Goal: Communication & Community: Ask a question

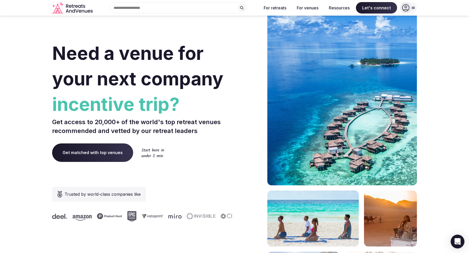
click at [459, 240] on icon "Open Intercom Messenger" at bounding box center [457, 241] width 6 height 7
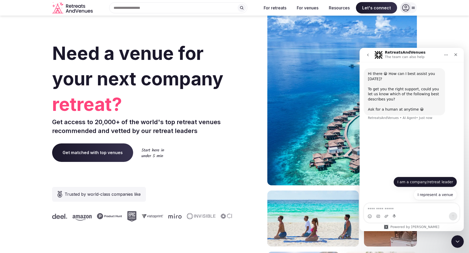
click at [437, 183] on button "I am a company/retreat leader" at bounding box center [425, 182] width 64 height 10
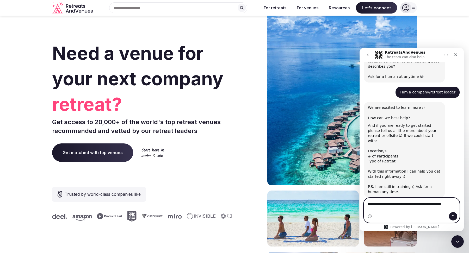
scroll to position [38, 0]
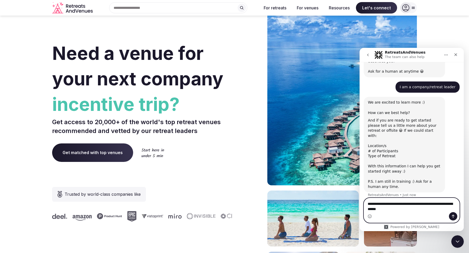
click at [440, 204] on textarea "**********" at bounding box center [412, 205] width 96 height 14
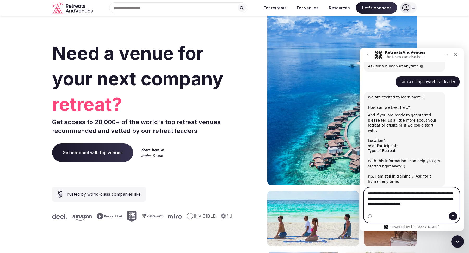
scroll to position [48, 0]
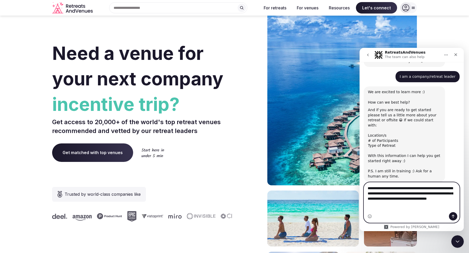
type textarea "**********"
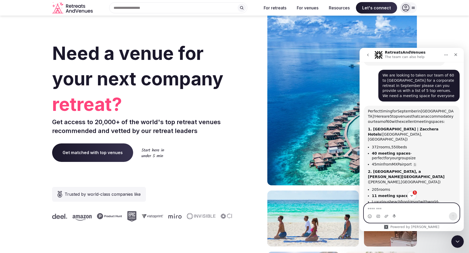
scroll to position [165, 0]
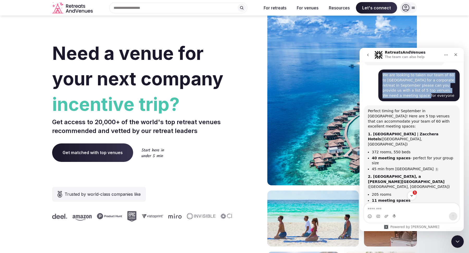
drag, startPoint x: 398, startPoint y: 92, endPoint x: 383, endPoint y: 71, distance: 26.0
click at [383, 73] on div "We are looking to taken our team of 60 to [GEOGRAPHIC_DATA] for a corporate ret…" at bounding box center [418, 86] width 73 height 26
copy div "We are looking to taken our team of 60 to [GEOGRAPHIC_DATA] for a corporate ret…"
click at [367, 55] on icon "go back" at bounding box center [368, 55] width 2 height 3
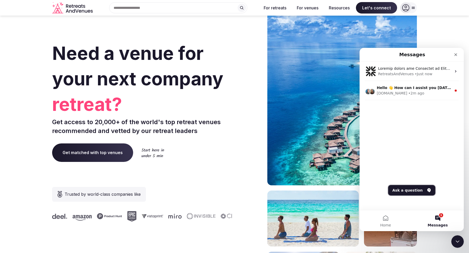
click at [411, 191] on button "Ask a question" at bounding box center [411, 190] width 47 height 10
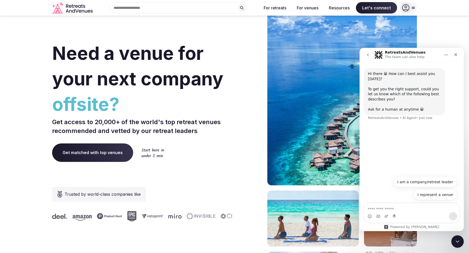
click at [368, 56] on icon "go back" at bounding box center [368, 55] width 4 height 4
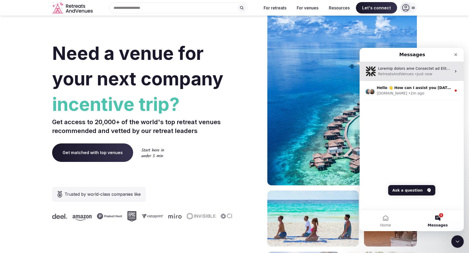
click at [421, 73] on div "• Just now" at bounding box center [423, 73] width 17 height 5
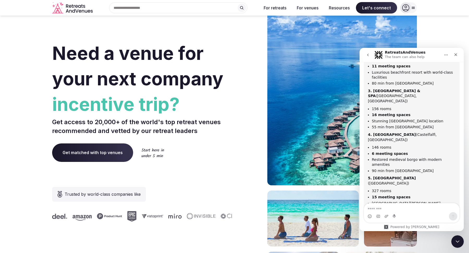
scroll to position [307, 0]
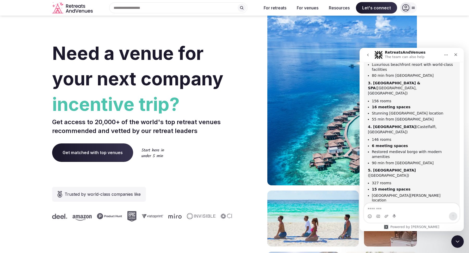
click at [396, 211] on textarea "Message…" at bounding box center [411, 207] width 95 height 9
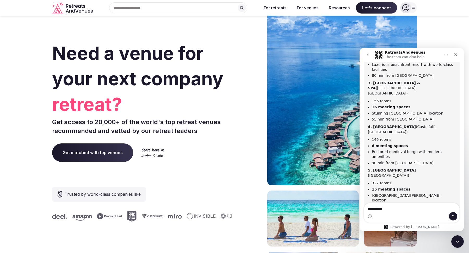
type textarea "**********"
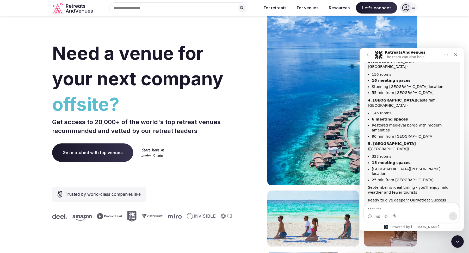
scroll to position [340, 0]
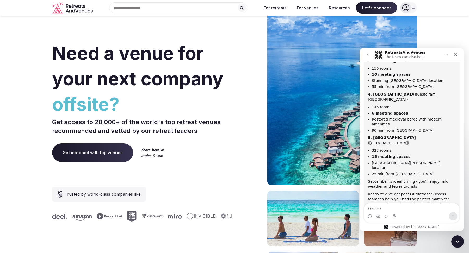
click at [370, 56] on icon "go back" at bounding box center [368, 55] width 4 height 4
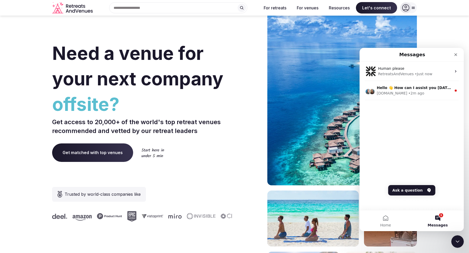
scroll to position [0, 0]
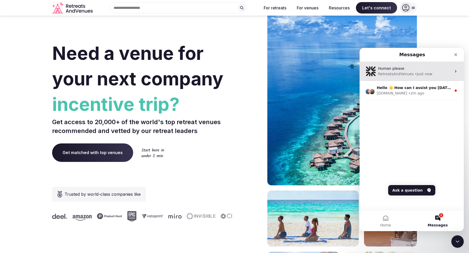
click at [408, 69] on div "Human please" at bounding box center [414, 68] width 73 height 5
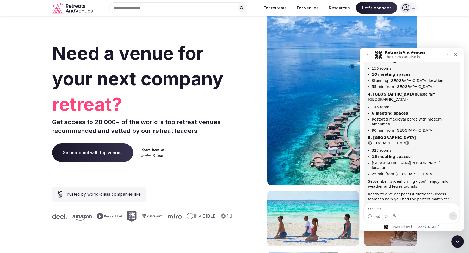
scroll to position [359, 0]
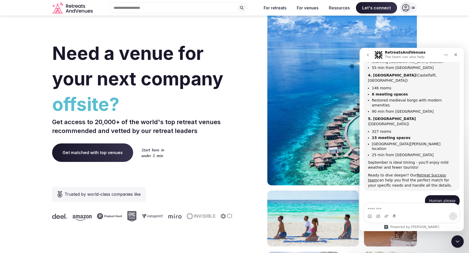
click at [369, 56] on icon "go back" at bounding box center [368, 55] width 4 height 4
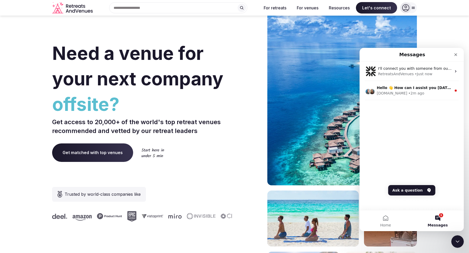
scroll to position [0, 0]
click at [410, 189] on button "Ask a question" at bounding box center [411, 190] width 47 height 10
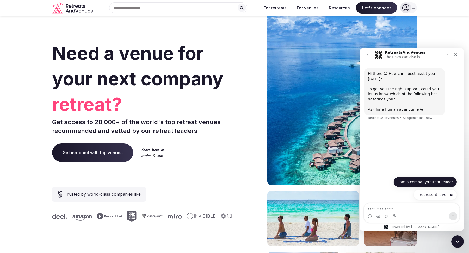
click at [430, 184] on button "I am a company/retreat leader" at bounding box center [425, 182] width 64 height 10
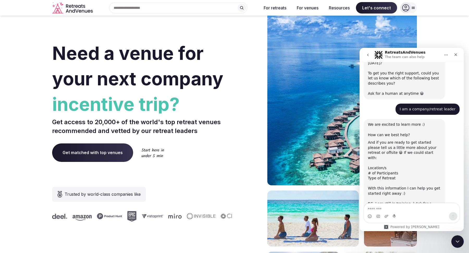
scroll to position [33, 0]
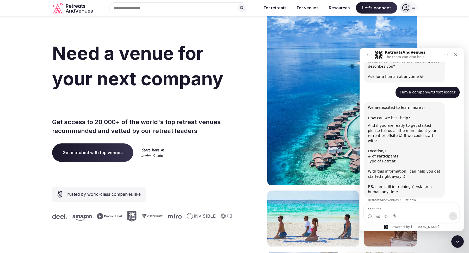
click at [387, 208] on textarea "Message…" at bounding box center [411, 207] width 95 height 9
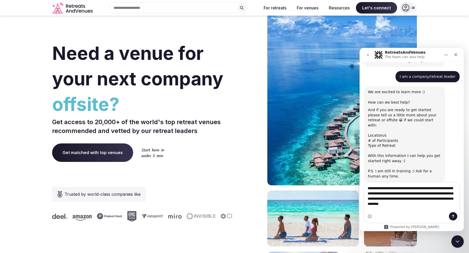
scroll to position [54, 0]
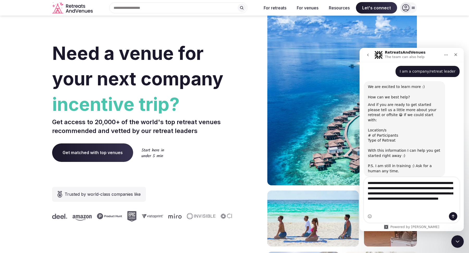
type textarea "**********"
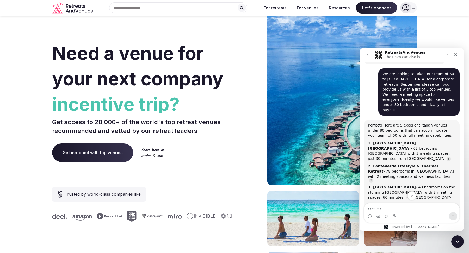
scroll to position [163, 0]
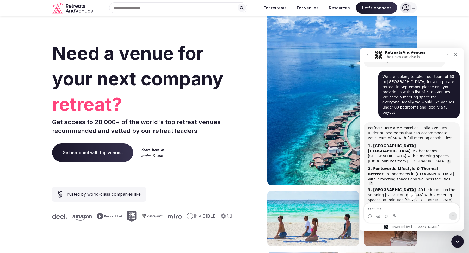
click at [445, 55] on icon "Home" at bounding box center [446, 55] width 4 height 4
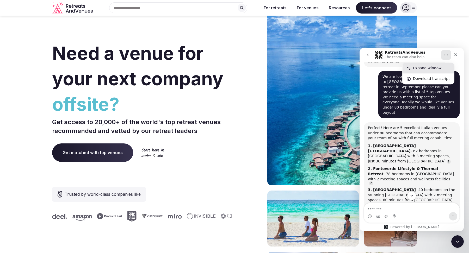
click at [434, 71] on div "Expand window" at bounding box center [428, 68] width 52 height 11
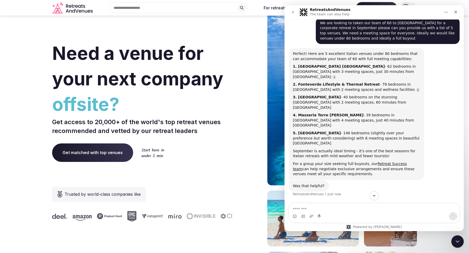
scroll to position [138, 0]
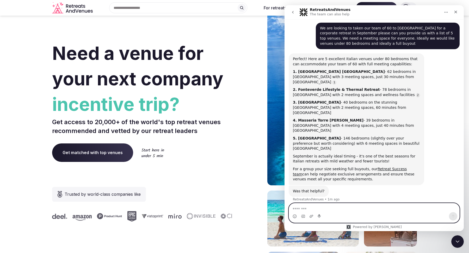
click at [336, 210] on textarea "Message…" at bounding box center [374, 207] width 171 height 9
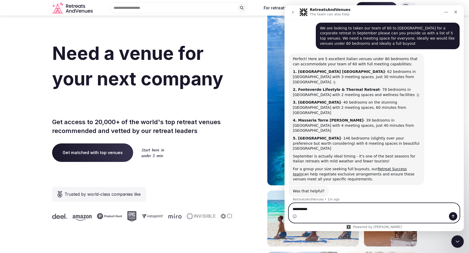
type textarea "**********"
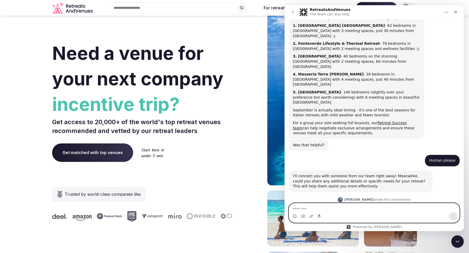
scroll to position [196, 0]
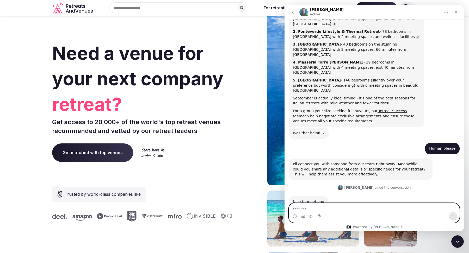
click at [336, 208] on textarea "Message…" at bounding box center [374, 207] width 171 height 9
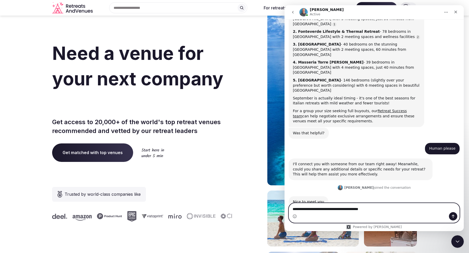
type textarea "**********"
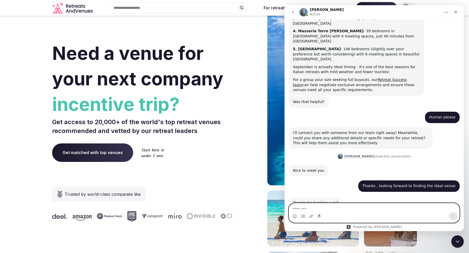
scroll to position [227, 0]
click at [313, 210] on textarea "Message…" at bounding box center [374, 207] width 171 height 9
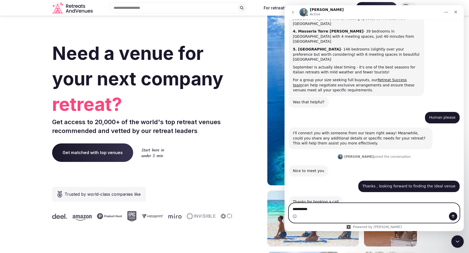
type textarea "**********"
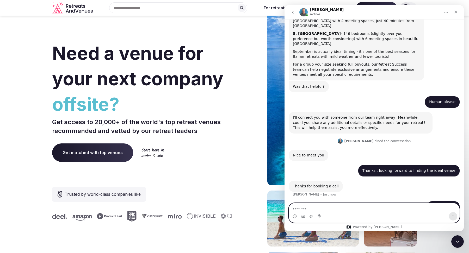
scroll to position [243, 0]
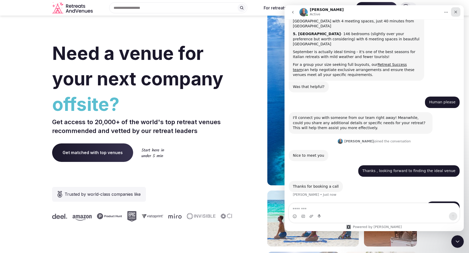
click at [456, 12] on icon "Close" at bounding box center [455, 12] width 3 height 3
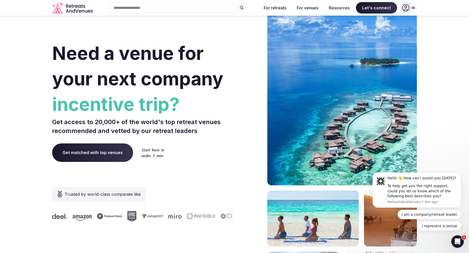
scroll to position [243, 0]
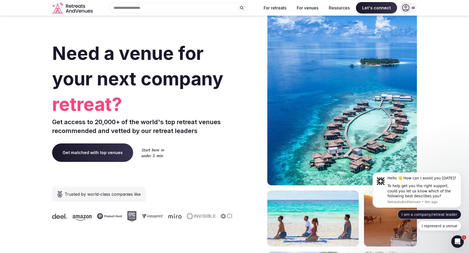
click at [432, 216] on button "I am a company/retreat leader" at bounding box center [430, 214] width 64 height 9
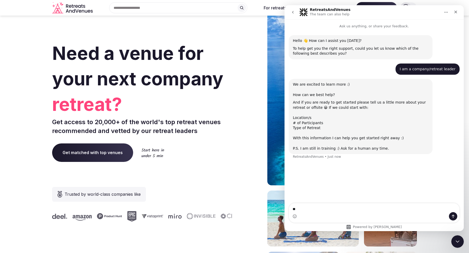
type textarea "*"
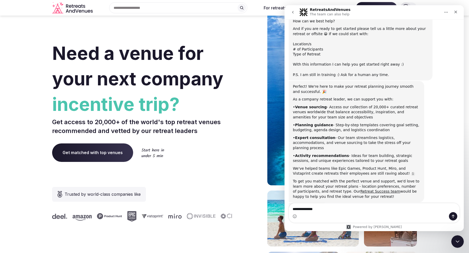
scroll to position [90, 0]
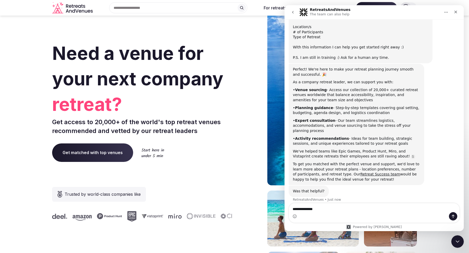
type textarea "**********"
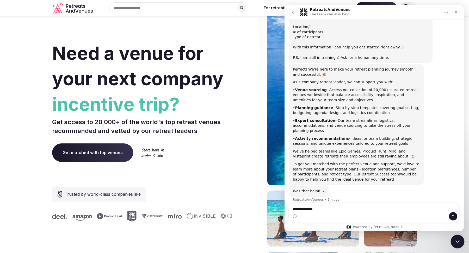
click at [455, 236] on div "Close Intercom Messenger" at bounding box center [456, 241] width 13 height 13
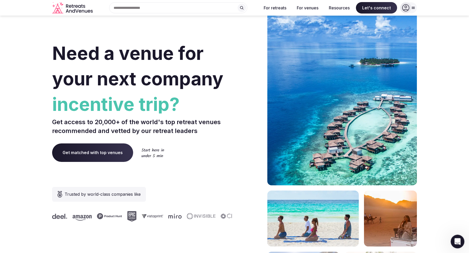
click at [455, 242] on icon "Open Intercom Messenger" at bounding box center [456, 241] width 9 height 9
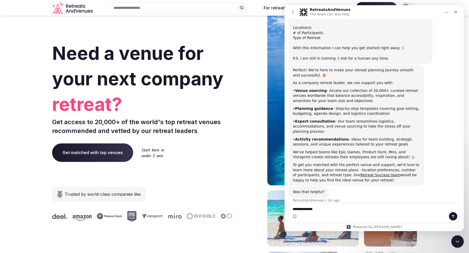
click at [291, 14] on icon "go back" at bounding box center [293, 12] width 4 height 4
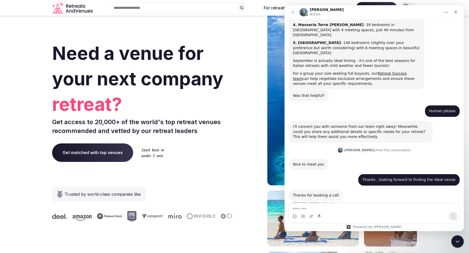
scroll to position [243, 0]
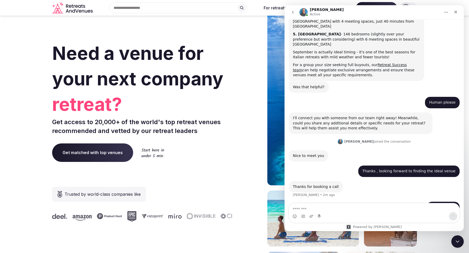
click at [293, 12] on icon "go back" at bounding box center [293, 12] width 2 height 3
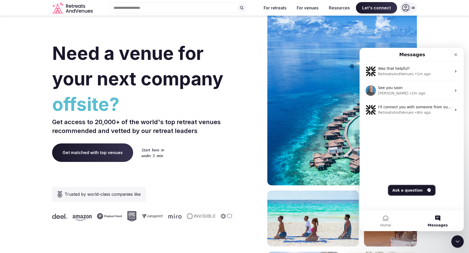
click at [413, 191] on button "Ask a question" at bounding box center [411, 190] width 47 height 10
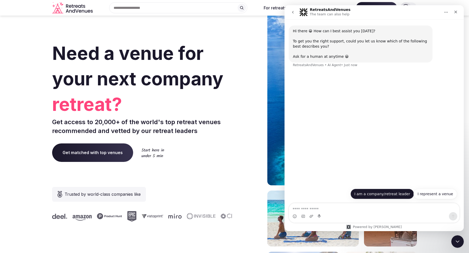
click at [379, 196] on button "I am a company/retreat leader" at bounding box center [382, 194] width 64 height 10
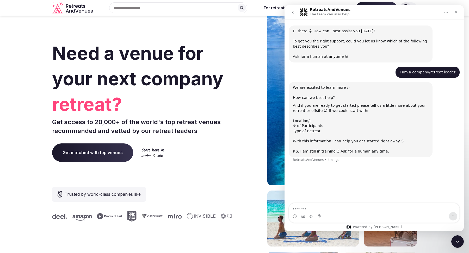
click at [330, 214] on div "Intercom messenger" at bounding box center [374, 216] width 170 height 8
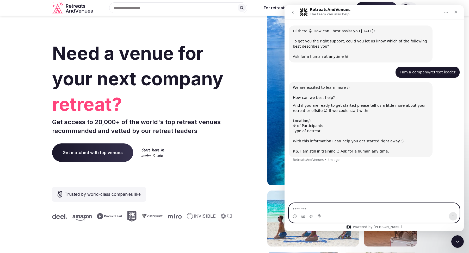
click at [327, 209] on textarea "Message…" at bounding box center [374, 207] width 170 height 9
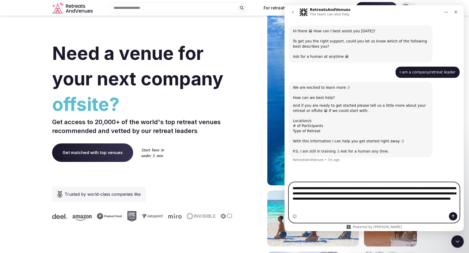
type textarea "**********"
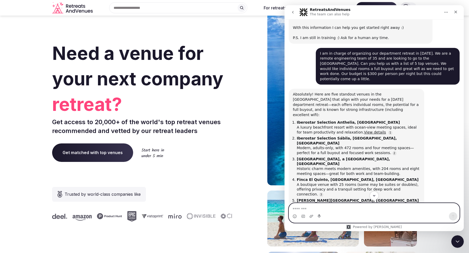
scroll to position [115, 0]
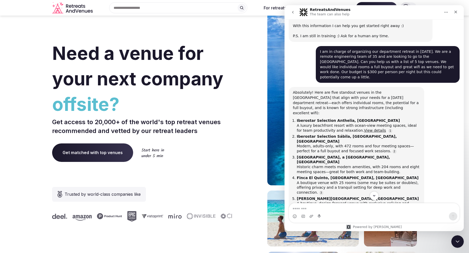
drag, startPoint x: 420, startPoint y: 71, endPoint x: 313, endPoint y: 57, distance: 108.2
click at [313, 57] on div "I am in charge of organizing our department retreat in [DATE]. We are a remote …" at bounding box center [374, 66] width 171 height 41
copy div "I am in charge of organizing our department retreat in [DATE]. We are a remote …"
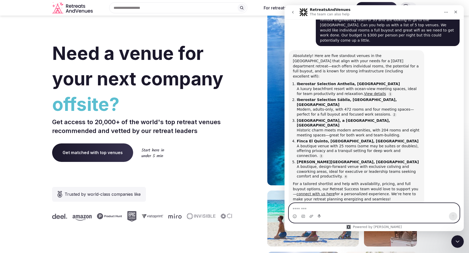
click at [336, 207] on textarea "Message…" at bounding box center [374, 207] width 171 height 9
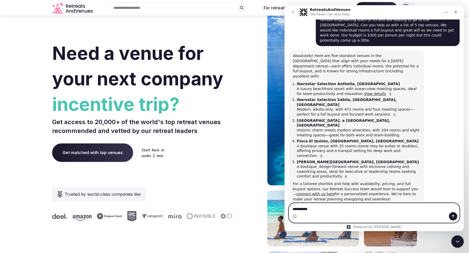
type textarea "**********"
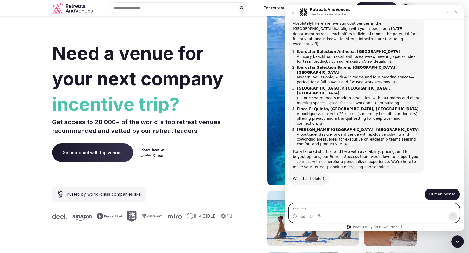
scroll to position [193, 0]
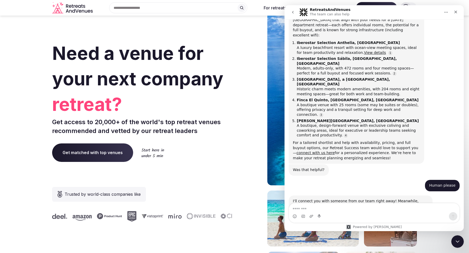
click at [293, 13] on icon "go back" at bounding box center [293, 12] width 4 height 4
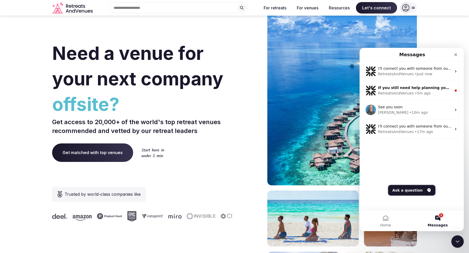
click at [417, 191] on button "Ask a question" at bounding box center [411, 190] width 47 height 10
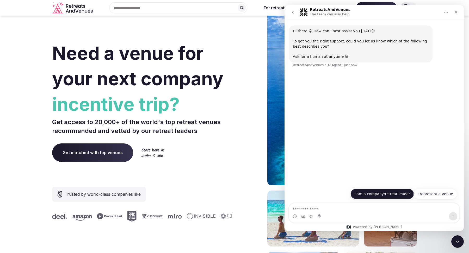
click at [370, 193] on button "I am a company/retreat leader" at bounding box center [382, 194] width 64 height 10
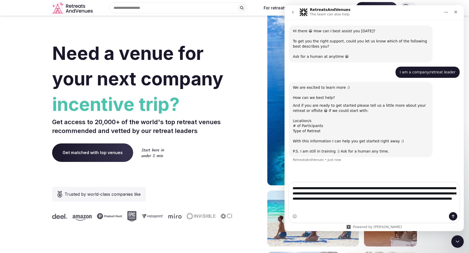
click at [364, 206] on textarea "**********" at bounding box center [374, 195] width 171 height 24
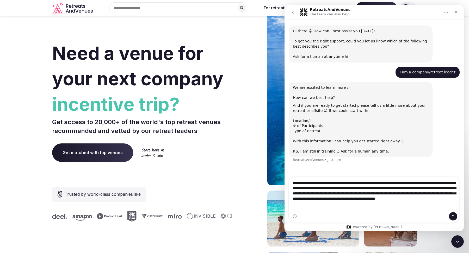
type textarea "**********"
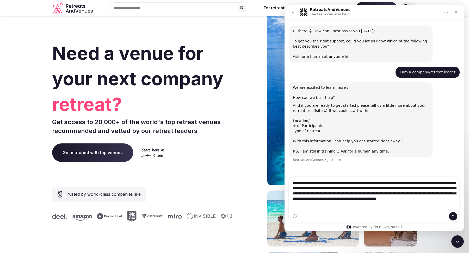
click at [405, 207] on textarea "**********" at bounding box center [374, 192] width 171 height 30
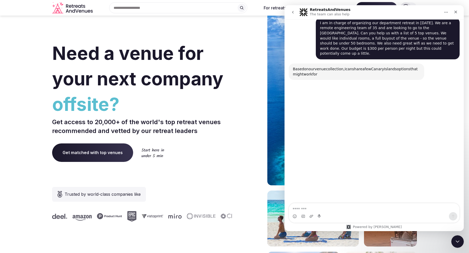
scroll to position [144, 0]
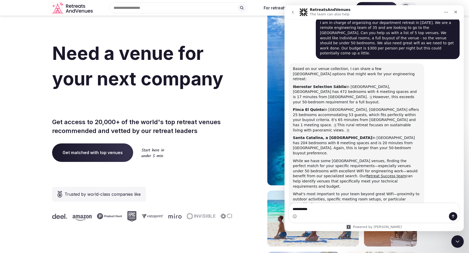
type textarea "**********"
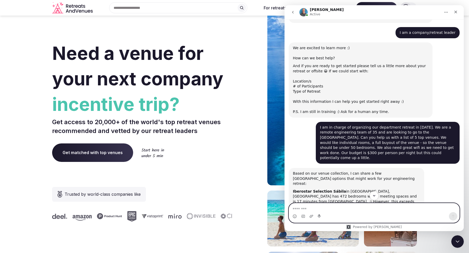
scroll to position [48, 0]
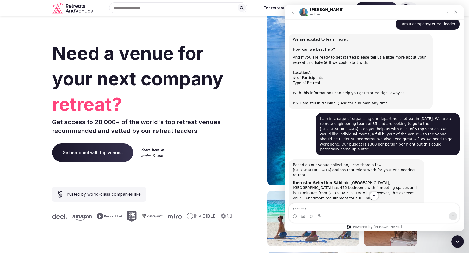
drag, startPoint x: 396, startPoint y: 146, endPoint x: 319, endPoint y: 119, distance: 81.8
click at [319, 119] on div "I am in charge of organizing our department retreat in [DATE]. We are a remote …" at bounding box center [388, 134] width 144 height 42
copy div "I am in charge of organizing our department retreat in [DATE]. We are a remote …"
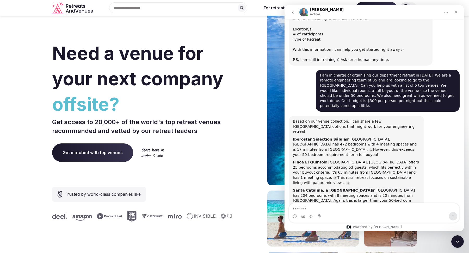
scroll to position [195, 0]
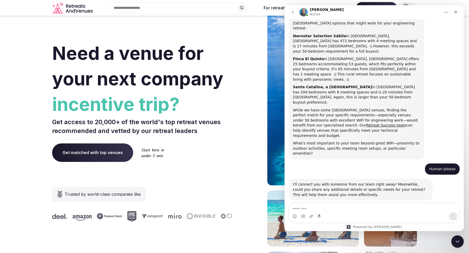
click at [291, 13] on icon "go back" at bounding box center [293, 12] width 4 height 4
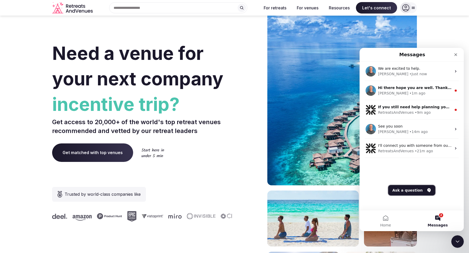
click at [412, 189] on button "Ask a question" at bounding box center [411, 190] width 47 height 10
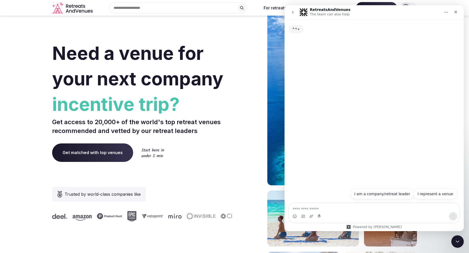
click at [345, 212] on textarea "Ask a question…" at bounding box center [374, 207] width 170 height 9
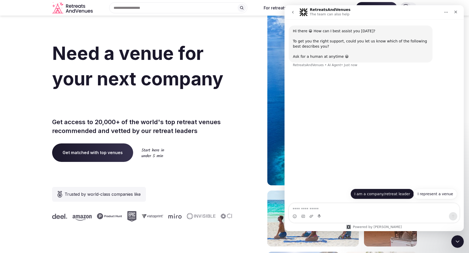
click at [386, 195] on button "I am a company/retreat leader" at bounding box center [382, 194] width 64 height 10
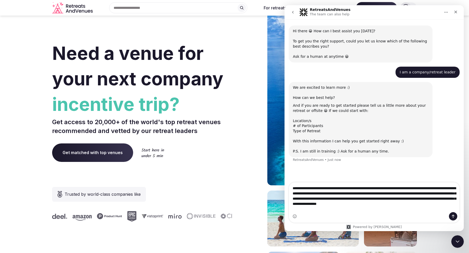
type textarea "**********"
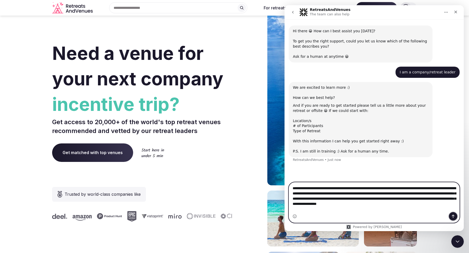
click at [451, 216] on icon "Send a message…" at bounding box center [453, 216] width 4 height 4
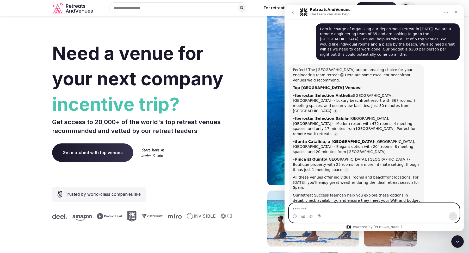
scroll to position [148, 0]
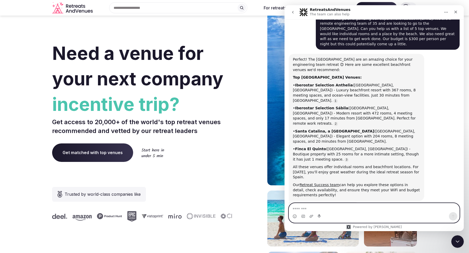
click at [325, 210] on textarea "Message…" at bounding box center [374, 207] width 171 height 9
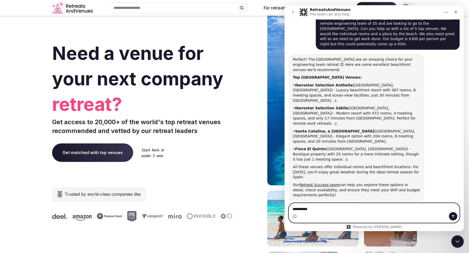
type textarea "**********"
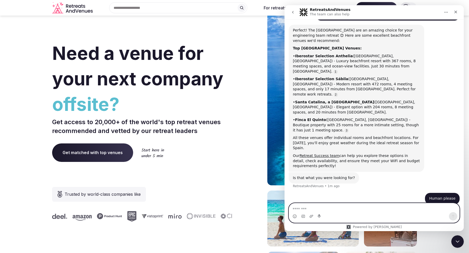
scroll to position [181, 0]
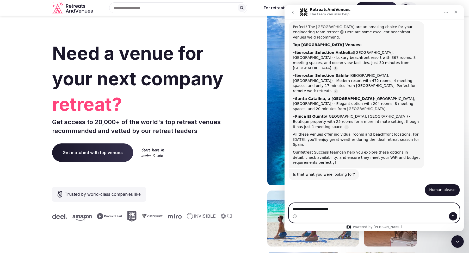
type textarea "**********"
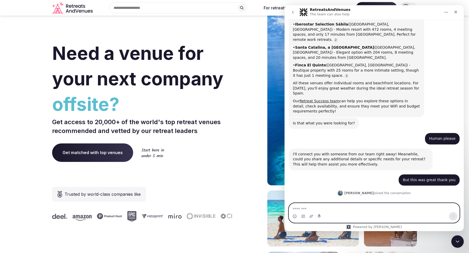
scroll to position [232, 0]
click at [328, 209] on textarea "Message…" at bounding box center [374, 207] width 171 height 9
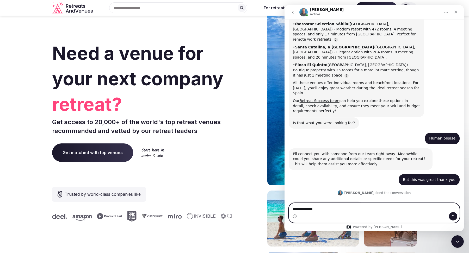
type textarea "**********"
click at [453, 216] on icon "Send a message…" at bounding box center [453, 216] width 3 height 3
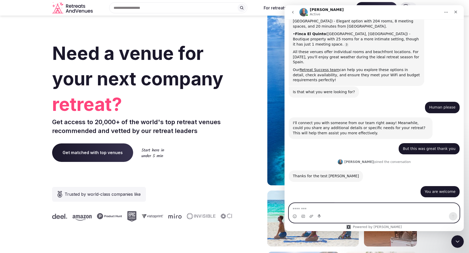
scroll to position [263, 0]
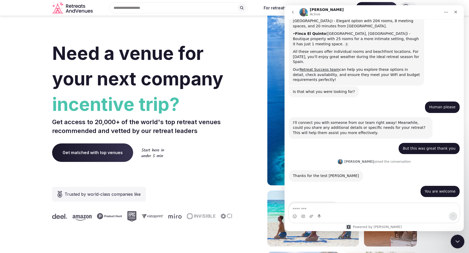
click at [455, 242] on icon "Close Intercom Messenger" at bounding box center [457, 241] width 6 height 6
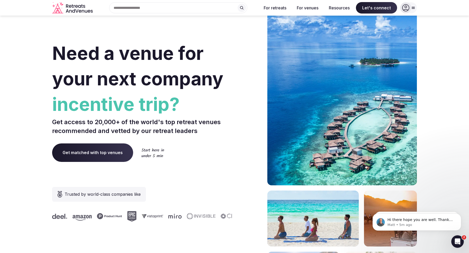
scroll to position [0, 0]
